Goal: Information Seeking & Learning: Learn about a topic

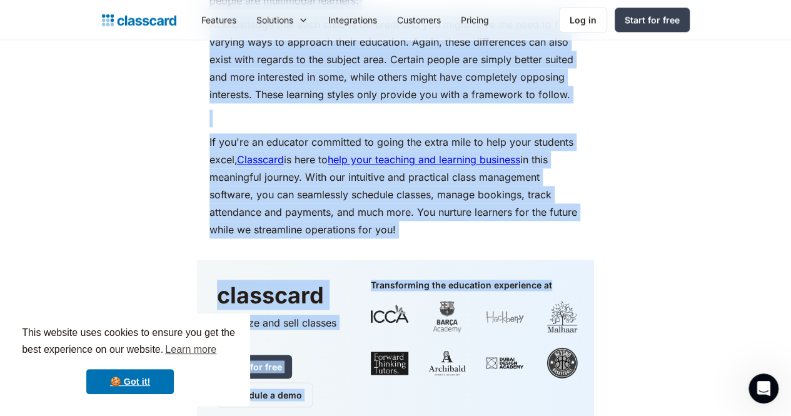
scroll to position [5667, 0]
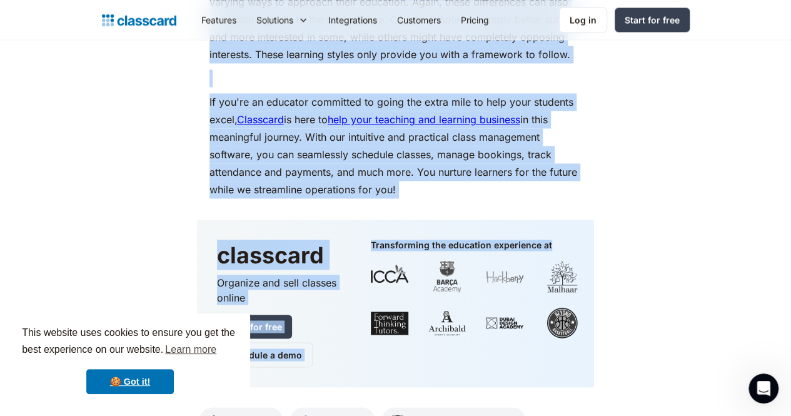
drag, startPoint x: 199, startPoint y: 118, endPoint x: 384, endPoint y: 157, distance: 188.6
copy body "37 Lorem ip Dolorsit ame Con ad Elits Doei: T Incididu Utlab et Dolorema Aliqua…"
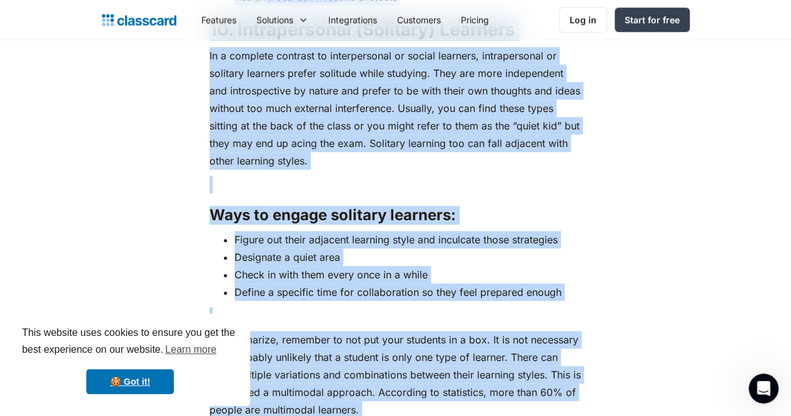
scroll to position [5181, 0]
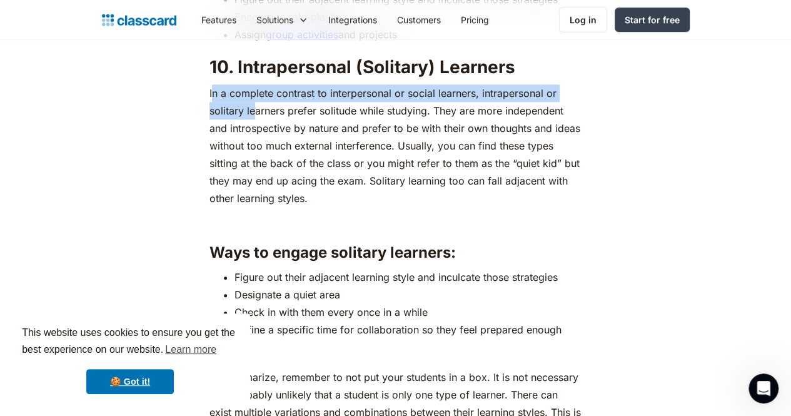
drag, startPoint x: 204, startPoint y: 76, endPoint x: 208, endPoint y: 95, distance: 19.6
click at [209, 95] on p "In a complete contrast to interpersonal or social learners, intrapersonal or so…" at bounding box center [395, 145] width 373 height 123
click at [209, 84] on p "In a complete contrast to interpersonal or social learners, intrapersonal or so…" at bounding box center [395, 145] width 373 height 123
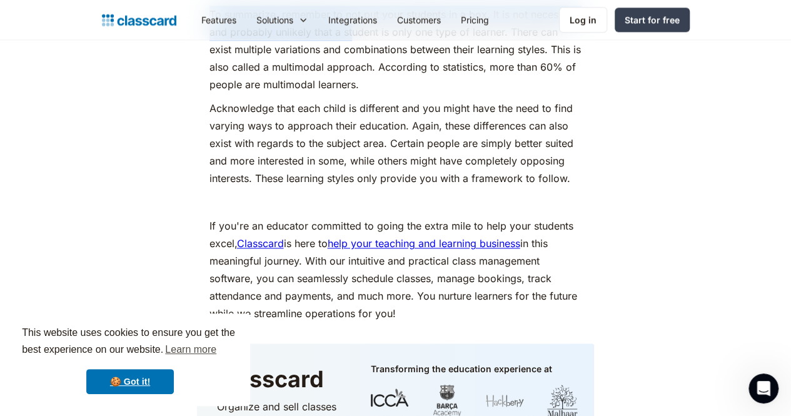
scroll to position [5452, 0]
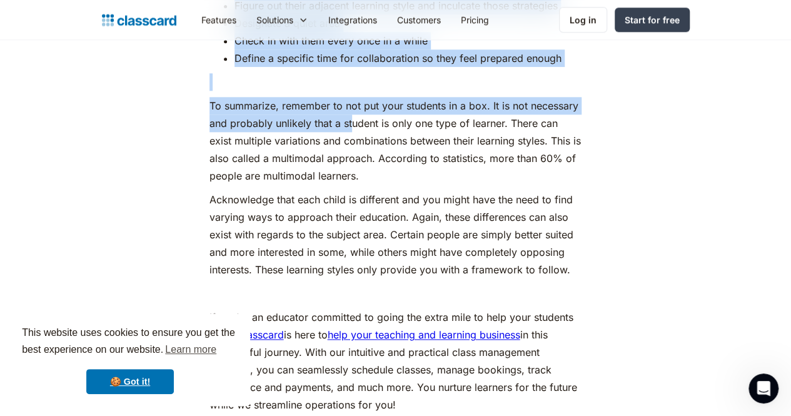
drag, startPoint x: 202, startPoint y: 78, endPoint x: 565, endPoint y: 233, distance: 394.9
copy div "l i dolorsit ametcons ad elitseddoeius te incidi utlabore, etdoloremagna al eni…"
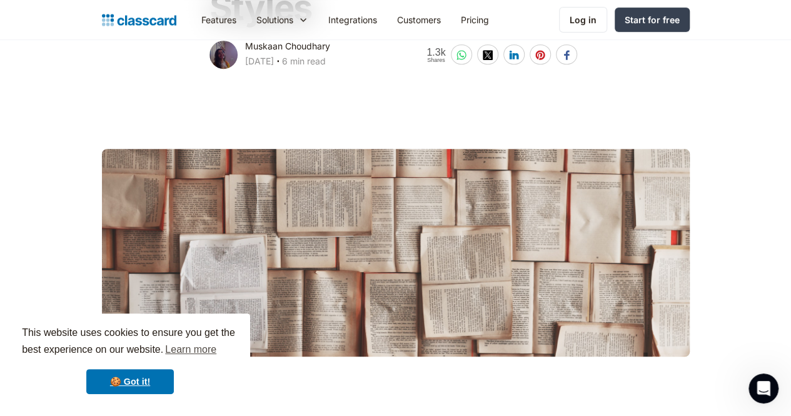
scroll to position [0, 0]
